Goal: Information Seeking & Learning: Check status

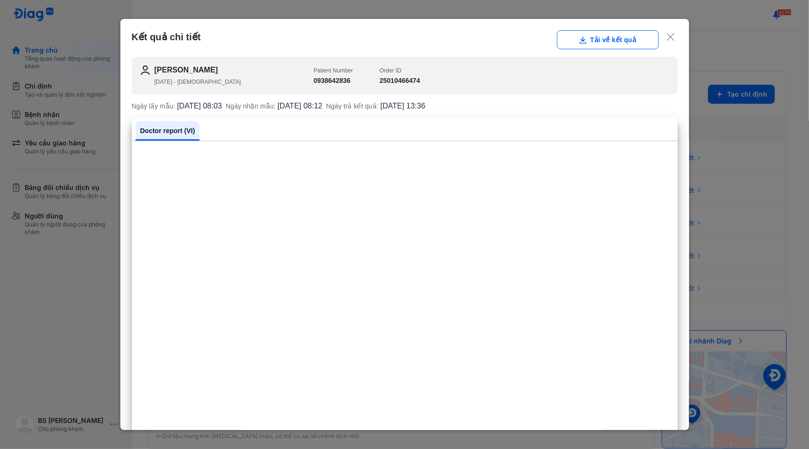
click at [667, 38] on use at bounding box center [671, 37] width 8 height 8
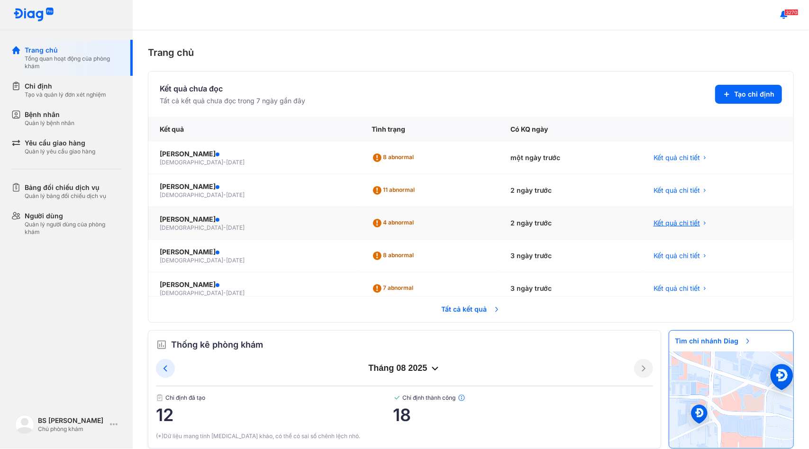
click at [655, 219] on span "Kết quả chi tiết" at bounding box center [677, 223] width 46 height 9
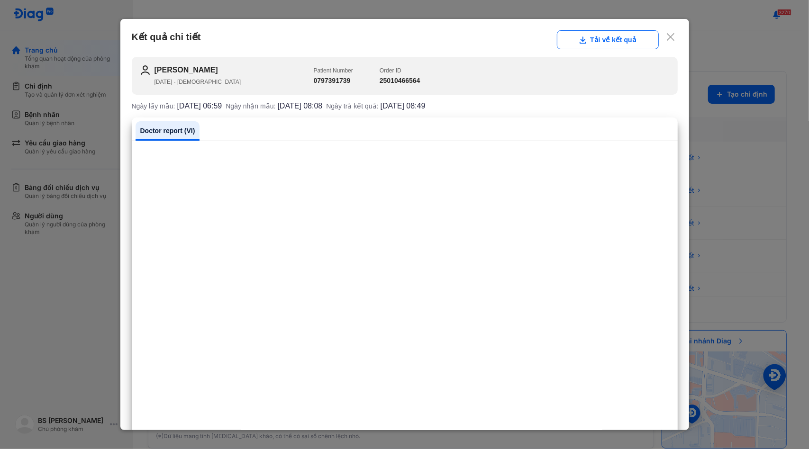
click at [666, 37] on icon at bounding box center [670, 36] width 9 height 9
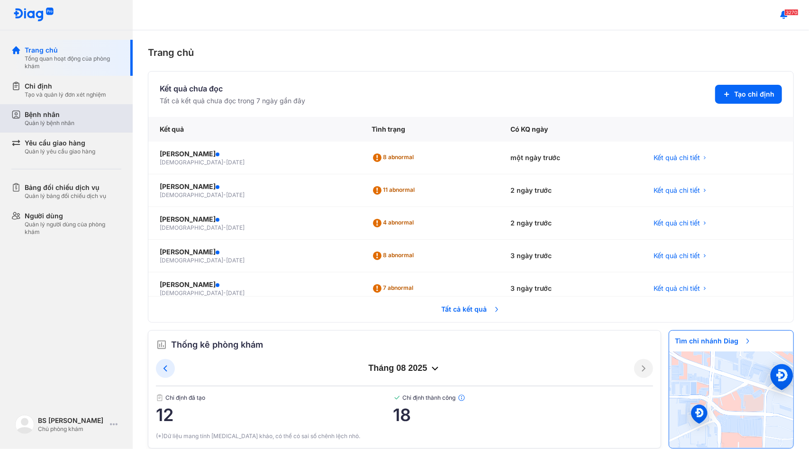
click at [64, 122] on div "Quản lý bệnh nhân" at bounding box center [50, 123] width 50 height 8
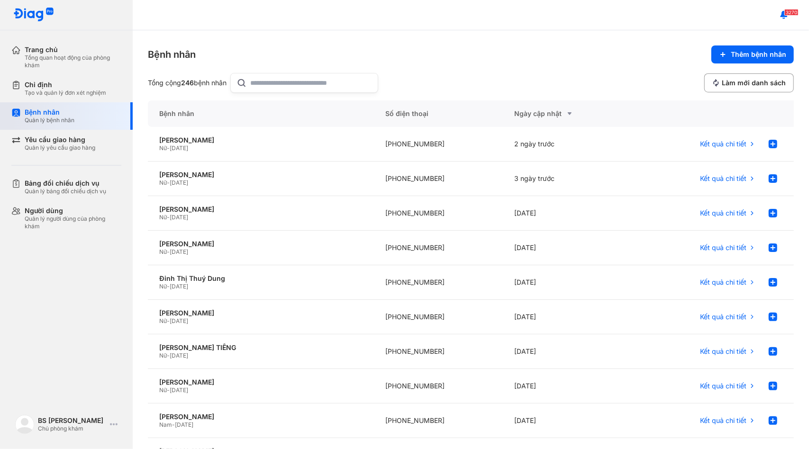
click at [64, 122] on div "Quản lý bệnh nhân" at bounding box center [50, 121] width 50 height 8
click at [48, 117] on div "Quản lý bệnh nhân" at bounding box center [50, 121] width 50 height 8
click at [51, 120] on div "Quản lý bệnh nhân" at bounding box center [50, 121] width 50 height 8
click at [59, 89] on div "Tạo và quản lý đơn xét nghiệm" at bounding box center [66, 93] width 82 height 8
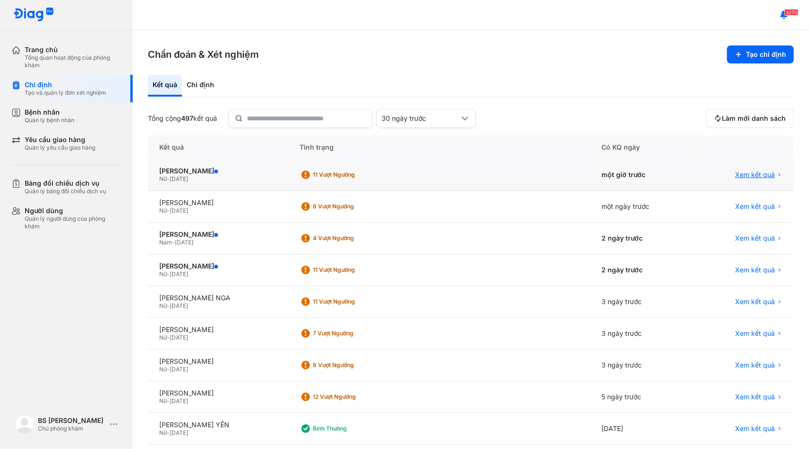
click at [737, 177] on span "Xem kết quả" at bounding box center [755, 175] width 40 height 9
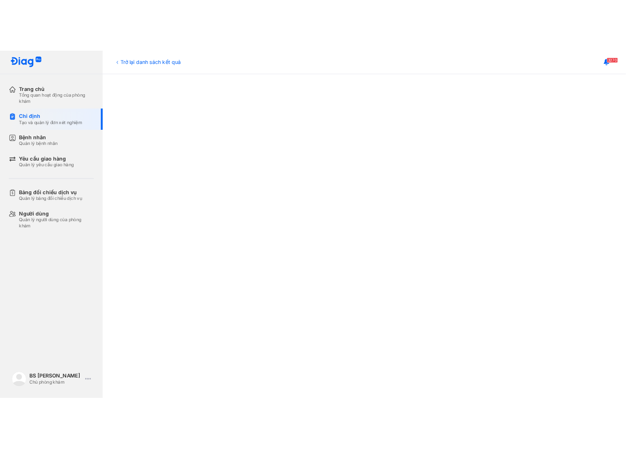
scroll to position [160, 0]
